Goal: Task Accomplishment & Management: Manage account settings

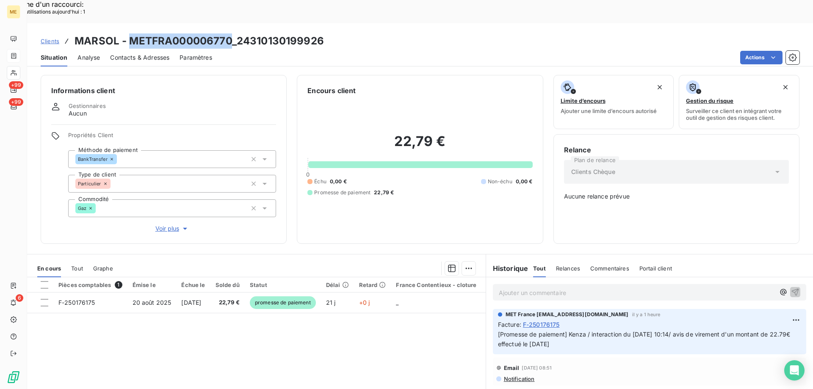
click at [16, 58] on icon at bounding box center [13, 56] width 5 height 6
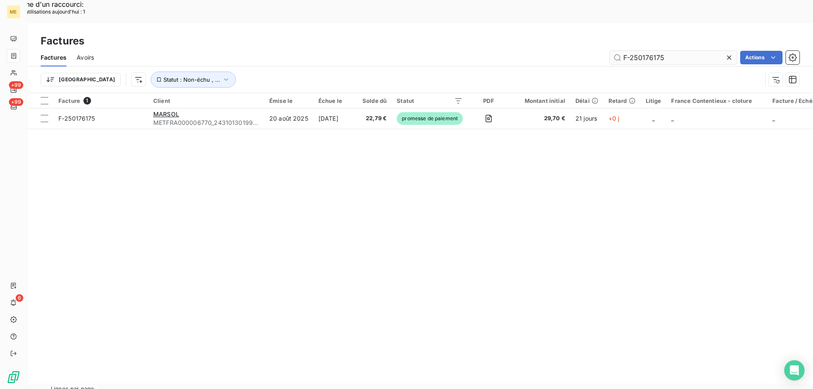
click at [663, 51] on input "F-250176175" at bounding box center [673, 58] width 127 height 14
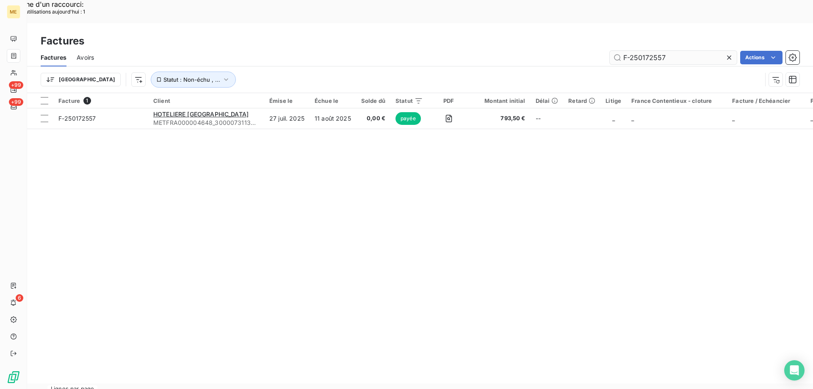
type input "F-250172557"
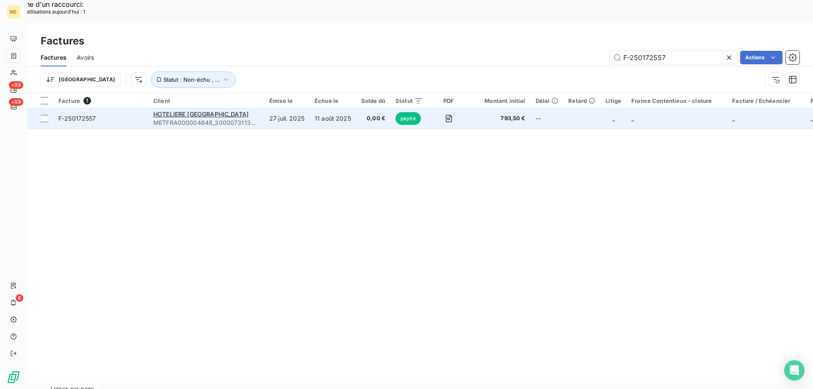
click at [115, 114] on span "F-250172557" at bounding box center [100, 118] width 85 height 8
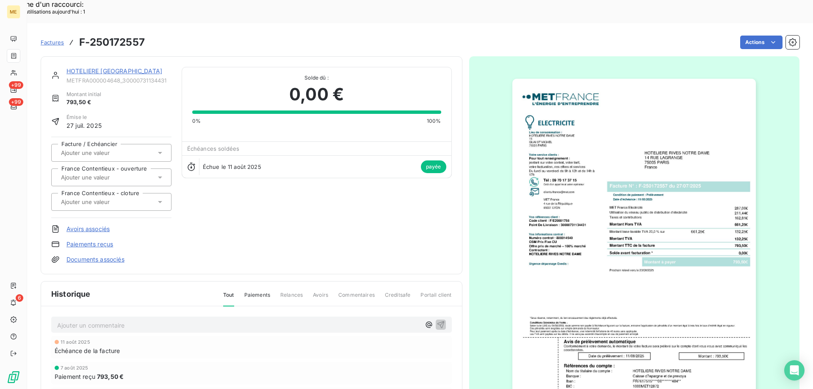
click at [609, 224] on img "button" at bounding box center [633, 251] width 243 height 345
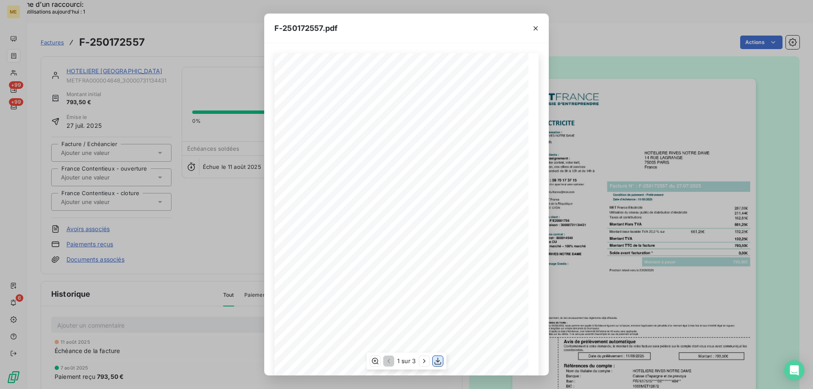
click at [437, 362] on icon "button" at bounding box center [437, 361] width 7 height 7
click at [183, 26] on div "F-250172557.pdf *Sous réserve, notamment, du bon encaissement des règlements dé…" at bounding box center [406, 194] width 813 height 389
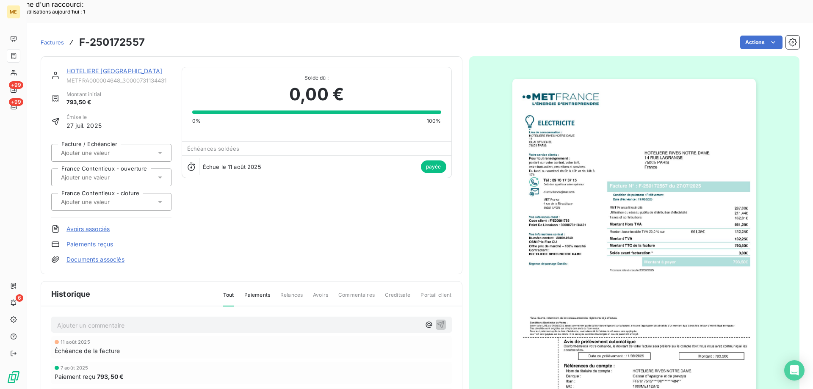
click at [113, 67] on link "HOTELIERE [GEOGRAPHIC_DATA]" at bounding box center [114, 70] width 96 height 7
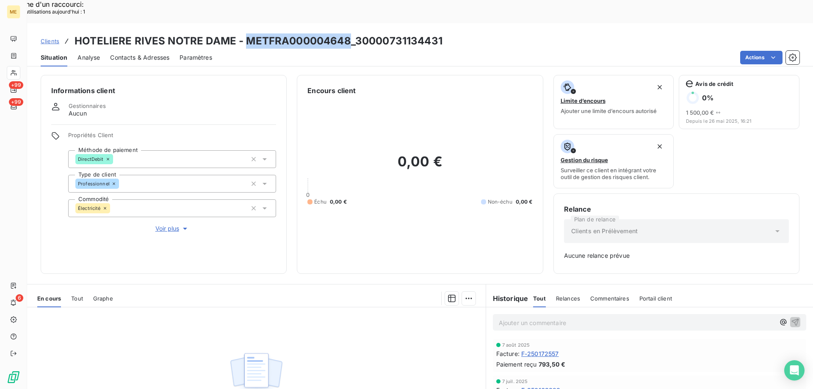
copy h3 "METFRA000004648"
drag, startPoint x: 244, startPoint y: 15, endPoint x: 345, endPoint y: 15, distance: 100.8
click at [345, 33] on h3 "HOTELIERE RIVES NOTRE DAME - METFRA000004648_30000731134431" at bounding box center [259, 40] width 368 height 15
click at [19, 74] on div at bounding box center [14, 73] width 14 height 14
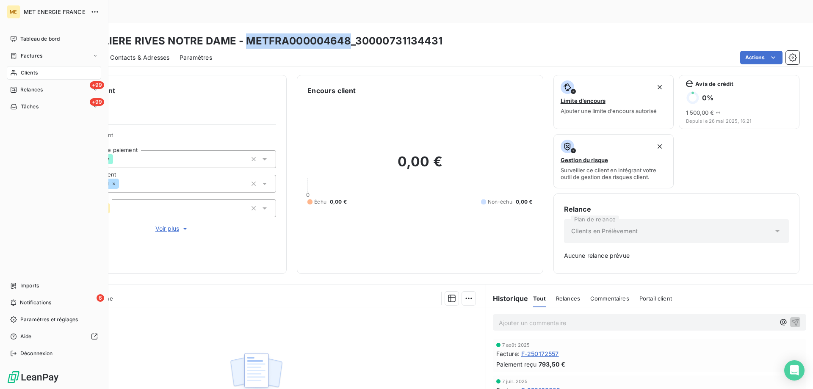
click at [18, 72] on div "Clients" at bounding box center [54, 73] width 94 height 14
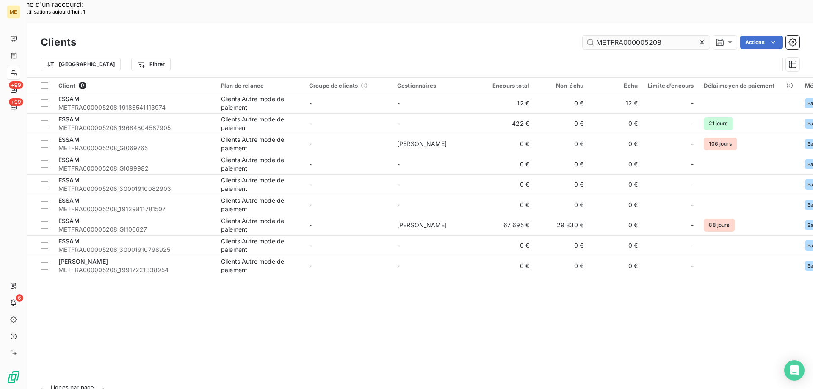
click at [608, 36] on input "METFRA000005208" at bounding box center [646, 43] width 127 height 14
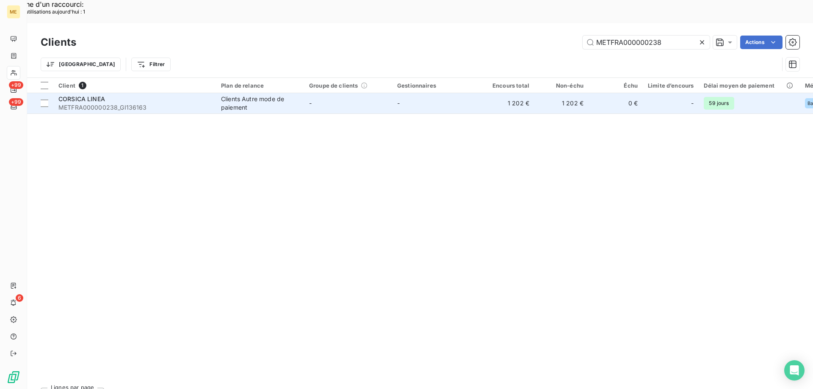
type input "METFRA000000238"
click at [177, 95] on div "CORSICA LINEA" at bounding box center [134, 99] width 152 height 8
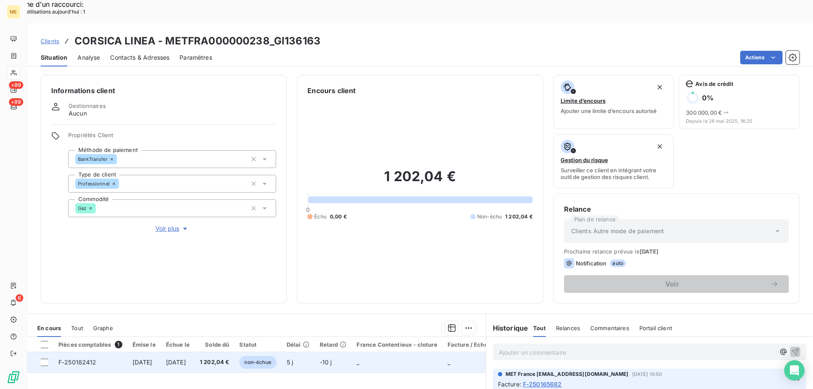
click at [40, 352] on td at bounding box center [40, 362] width 26 height 20
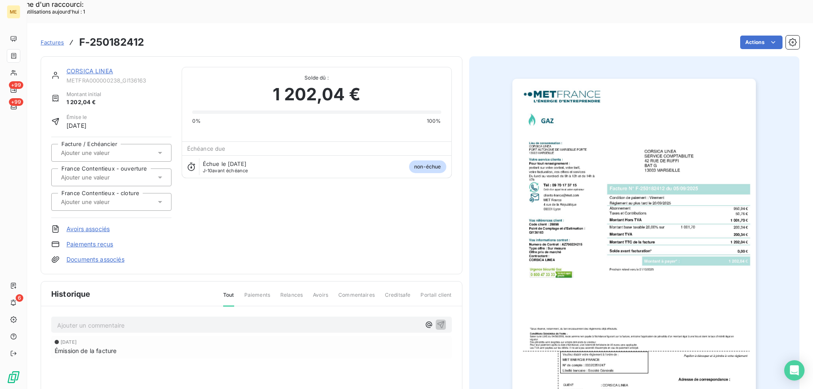
click at [101, 67] on link "CORSICA LINEA" at bounding box center [89, 70] width 47 height 7
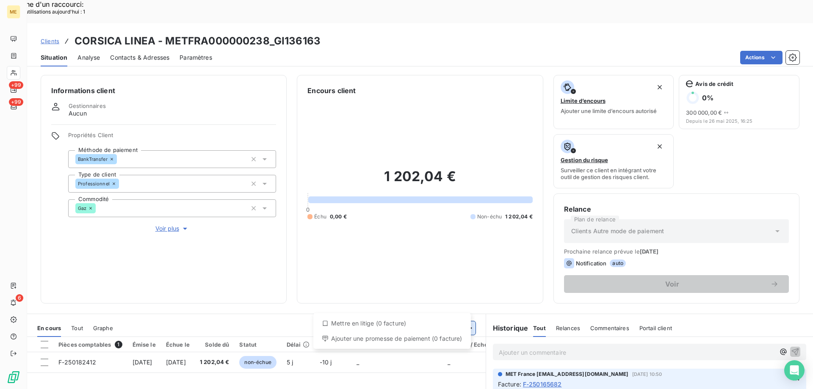
click at [44, 341] on div at bounding box center [45, 345] width 8 height 8
click at [454, 335] on div "Ajouter une promesse de paiement (1 facture)" at bounding box center [392, 339] width 149 height 14
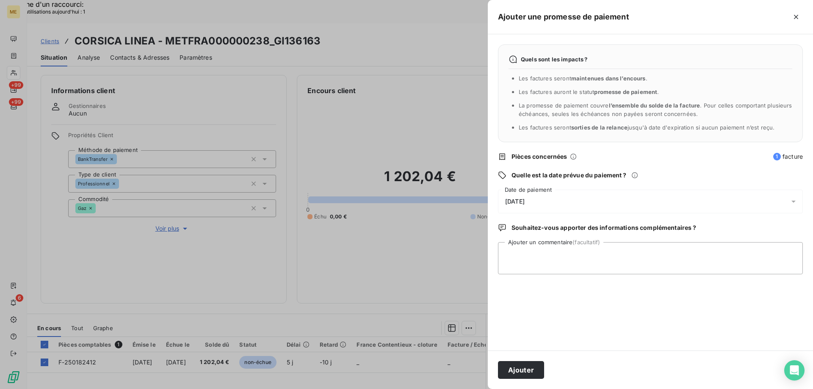
click at [555, 200] on div "[DATE]" at bounding box center [650, 202] width 305 height 24
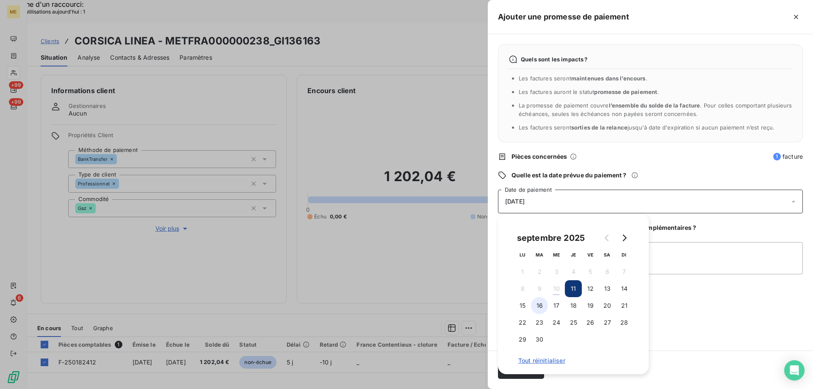
click at [541, 304] on button "16" at bounding box center [539, 305] width 17 height 17
click at [702, 257] on textarea "Ajouter un commentaire (facultatif)" at bounding box center [650, 258] width 305 height 32
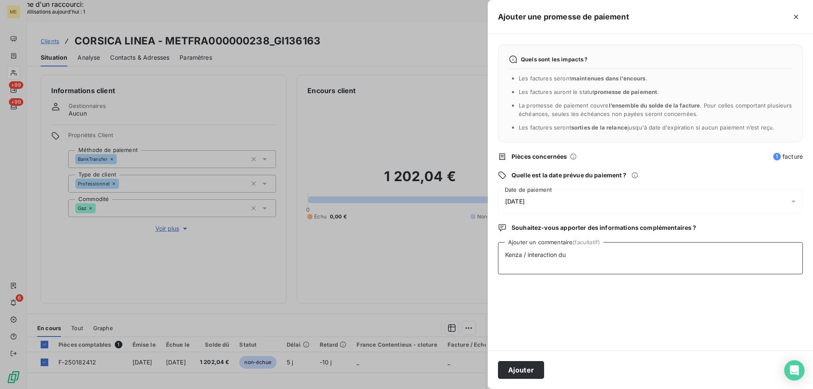
click at [621, 249] on textarea "Kenza / interaction du" at bounding box center [650, 258] width 305 height 32
paste textarea "[DATE] 17:29"
type textarea "Kenza / interaction du [DATE] 17:29 / Avis de virement effectué le [DATE] d'un …"
click at [526, 365] on button "Ajouter" at bounding box center [521, 370] width 46 height 18
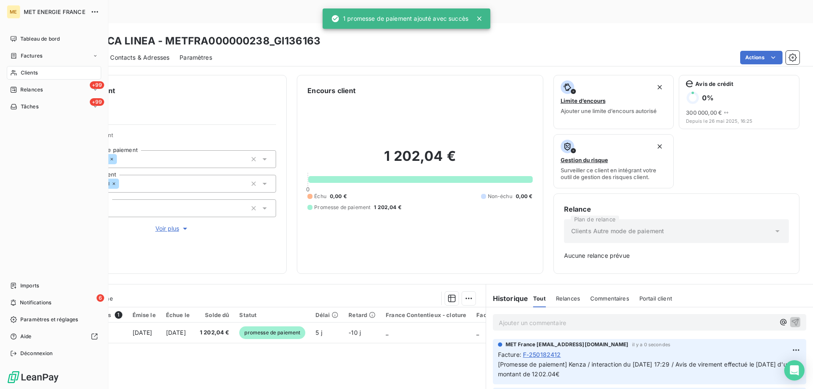
click at [20, 72] on div "Clients" at bounding box center [54, 73] width 94 height 14
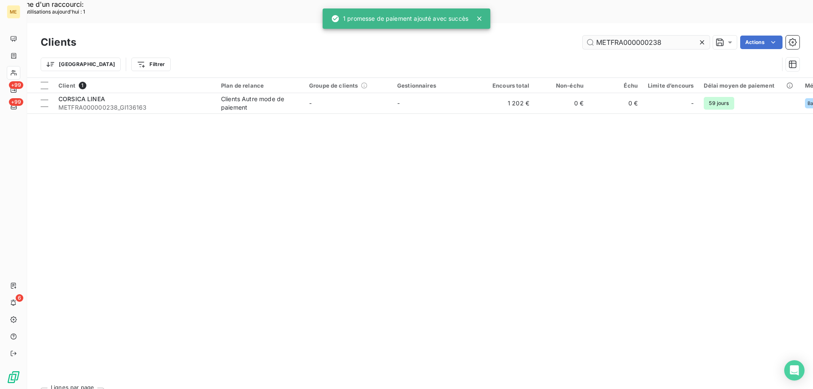
click at [609, 36] on input "METFRA000000238" at bounding box center [646, 43] width 127 height 14
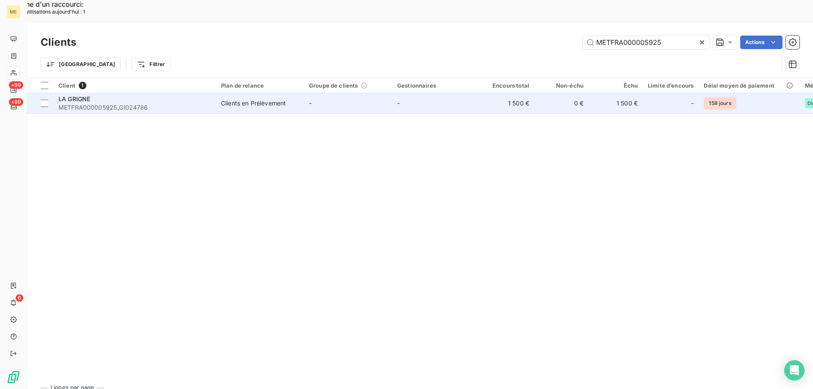
type input "METFRA000005925"
click at [125, 95] on div "LA GRIGNE" at bounding box center [134, 99] width 152 height 8
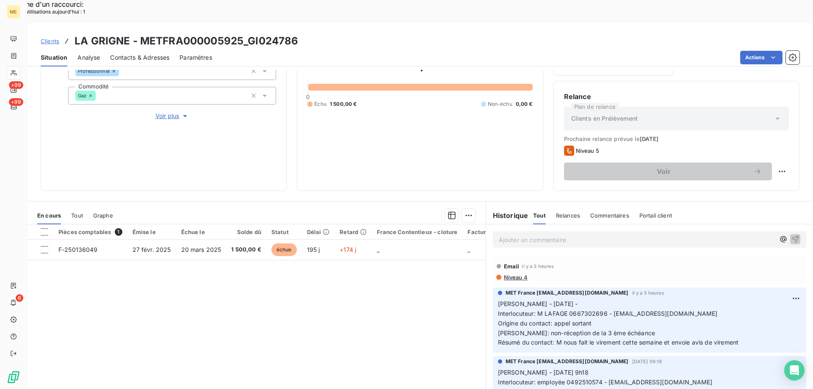
scroll to position [113, 0]
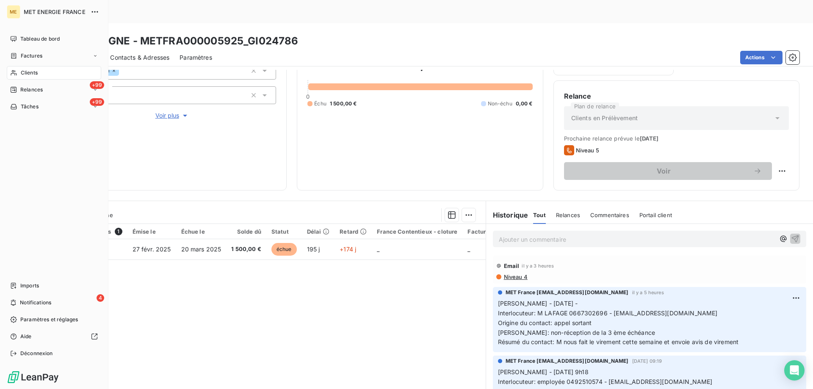
click at [45, 69] on div "Clients" at bounding box center [54, 73] width 94 height 14
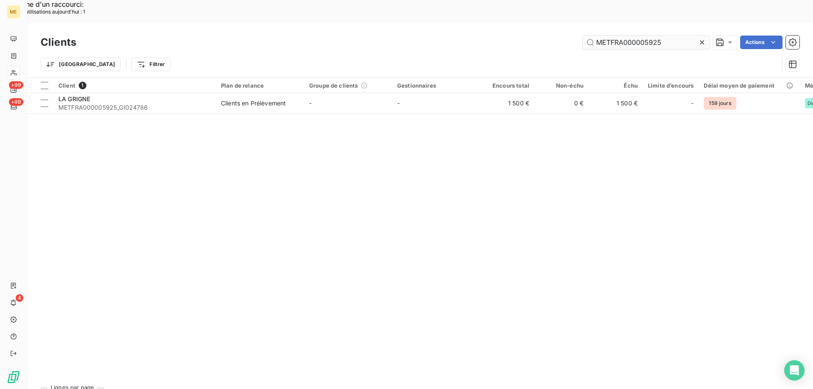
click at [642, 36] on input "METFRA000005925" at bounding box center [646, 43] width 127 height 14
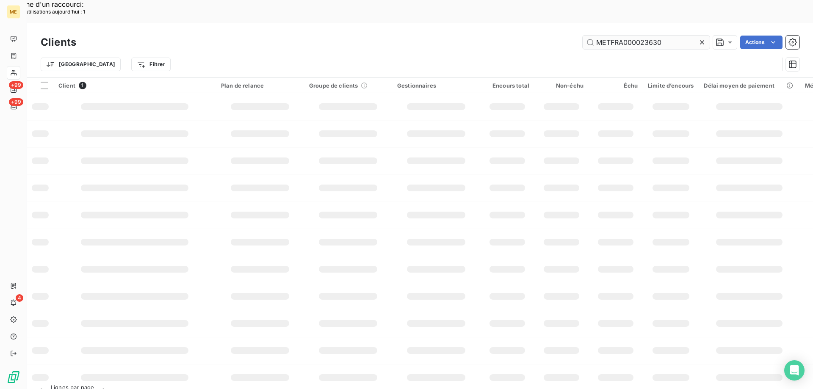
type input "METFRA000023630"
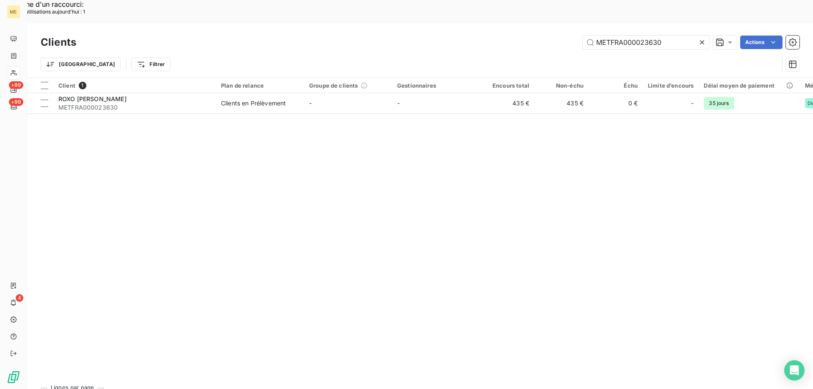
click at [315, 94] on div "Client 1 Plan de relance Groupe de clients Gestionnaires Encours total Non-échu…" at bounding box center [420, 229] width 786 height 303
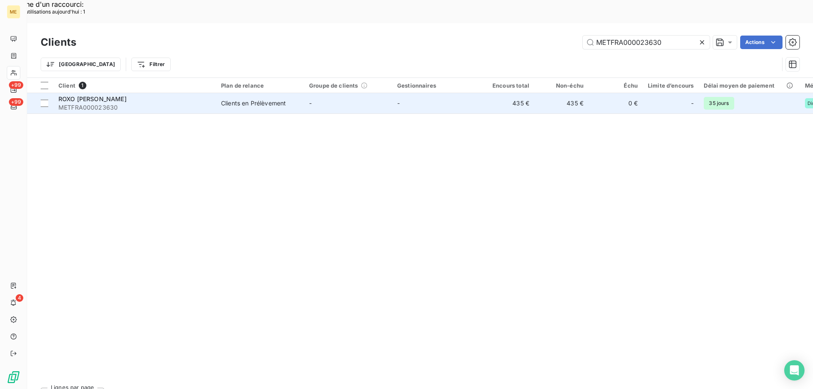
click at [199, 103] on span "METFRA000023630" at bounding box center [134, 107] width 152 height 8
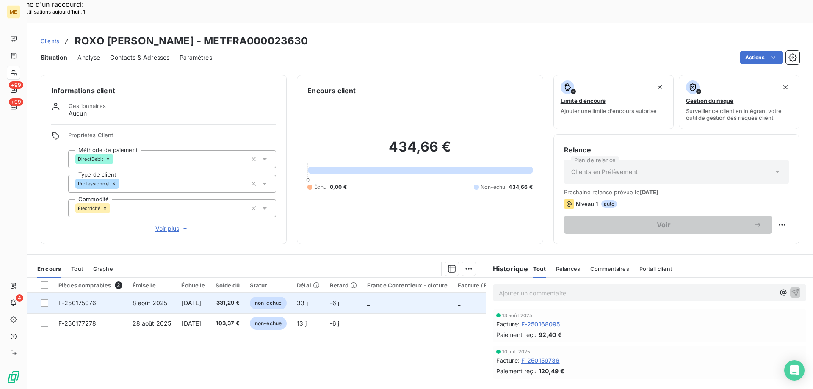
click at [163, 299] on span "8 août 2025" at bounding box center [150, 302] width 35 height 7
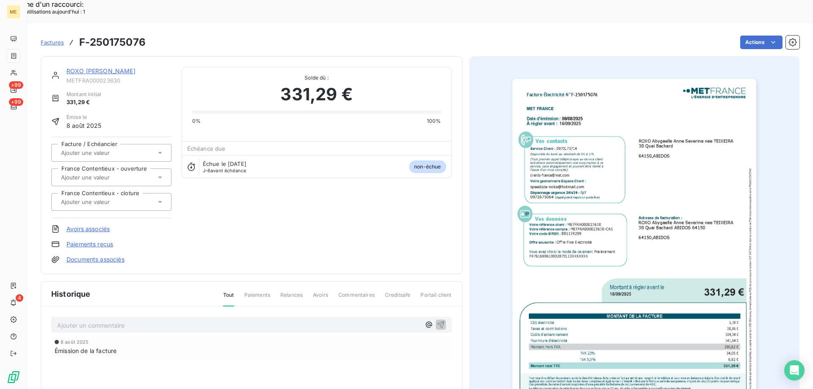
click at [598, 272] on img "button" at bounding box center [634, 251] width 244 height 345
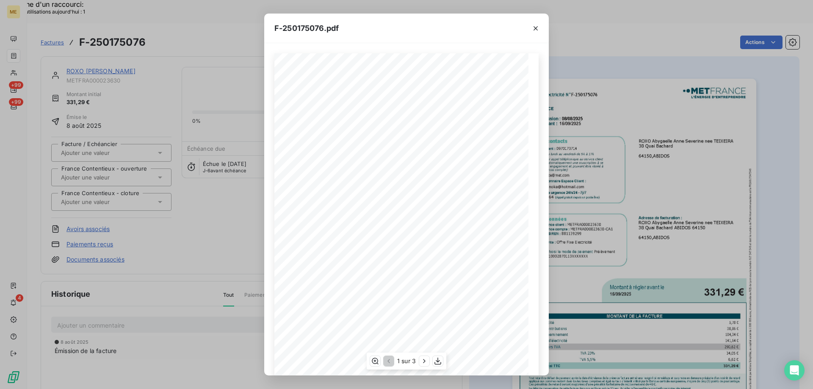
scroll to position [42, 0]
click at [442, 363] on icon "button" at bounding box center [438, 361] width 8 height 8
